Goal: Information Seeking & Learning: Learn about a topic

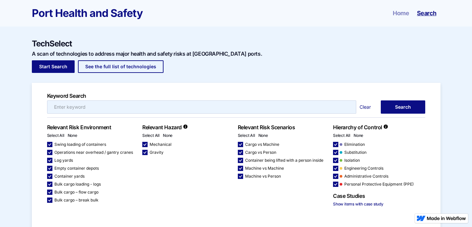
checkbox input "false"
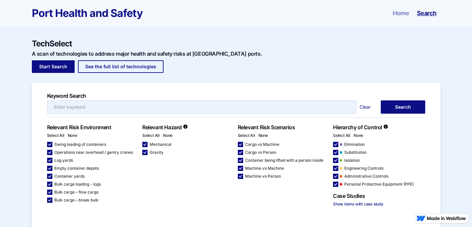
checkbox input "false"
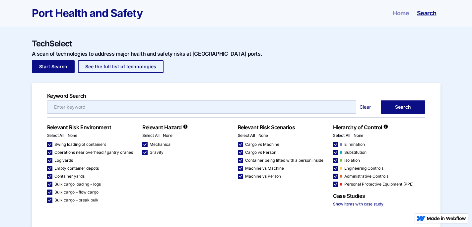
checkbox input "false"
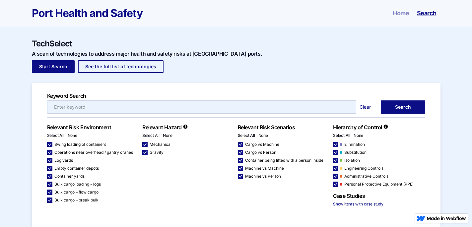
checkbox input "false"
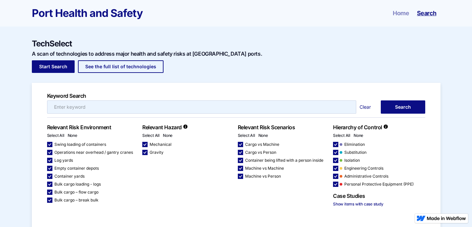
checkbox input "false"
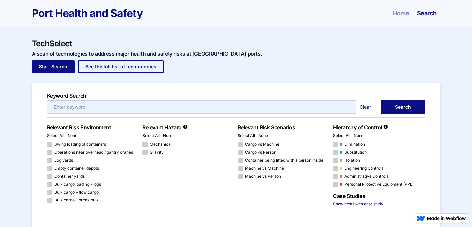
click at [323, 107] on input "Email Form 5" at bounding box center [201, 106] width 309 height 13
click at [53, 146] on label "Swing loading of containers" at bounding box center [76, 144] width 59 height 5
click at [51, 146] on input "Swing loading of containers" at bounding box center [49, 145] width 4 height 4
checkbox input "true"
click at [402, 112] on link "Search" at bounding box center [403, 106] width 44 height 13
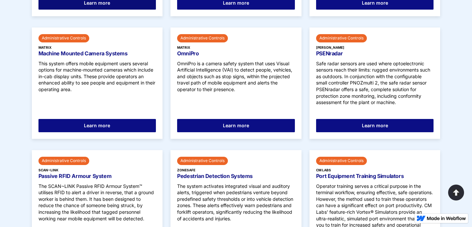
scroll to position [736, 0]
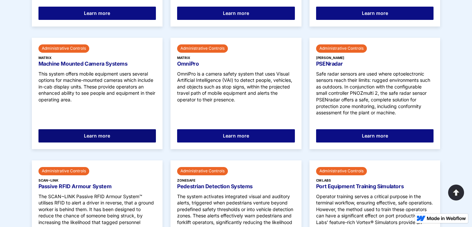
click at [92, 138] on link "Learn more" at bounding box center [97, 135] width 118 height 13
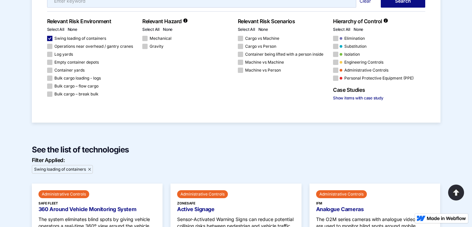
scroll to position [0, 0]
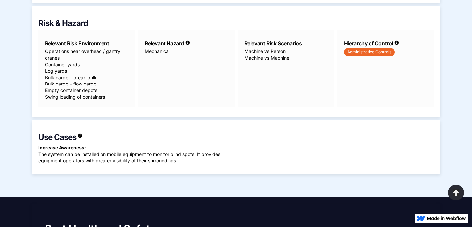
scroll to position [166, 0]
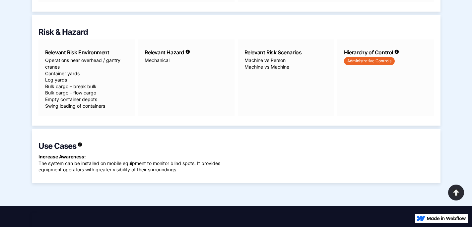
click at [361, 63] on div "Administrative Controls" at bounding box center [369, 61] width 51 height 8
